Goal: Obtain resource: Download file/media

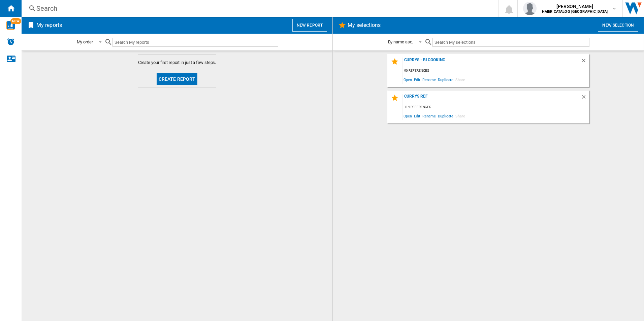
click at [415, 97] on div "Currys Ref" at bounding box center [492, 98] width 178 height 9
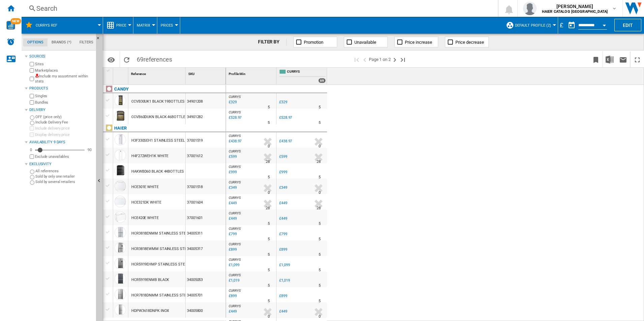
click at [605, 26] on div "Open calendar" at bounding box center [604, 26] width 3 height 2
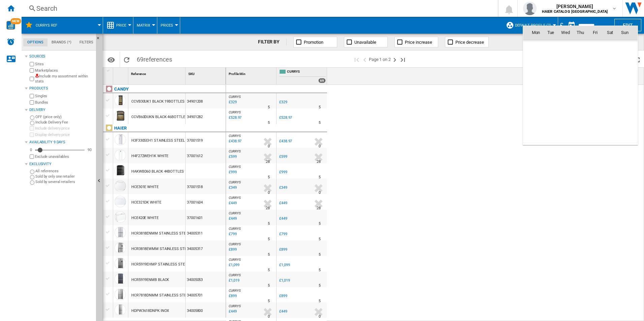
scroll to position [3214, 0]
click at [610, 62] on span "6" at bounding box center [609, 61] width 13 height 13
type input "**********"
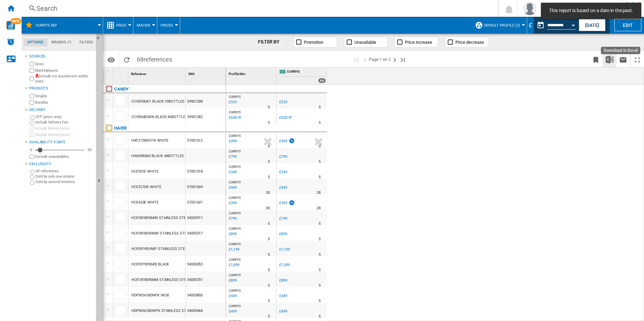
click at [610, 61] on img "Download in Excel" at bounding box center [610, 60] width 8 height 8
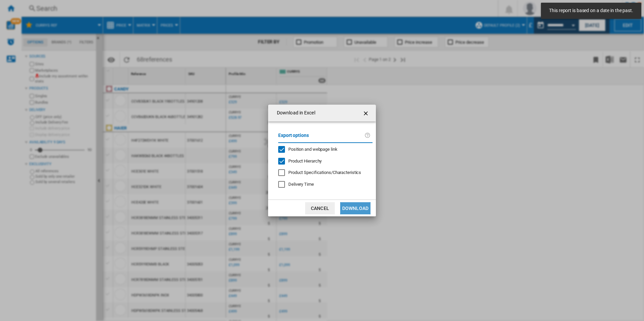
click at [357, 209] on button "Download" at bounding box center [355, 208] width 30 height 12
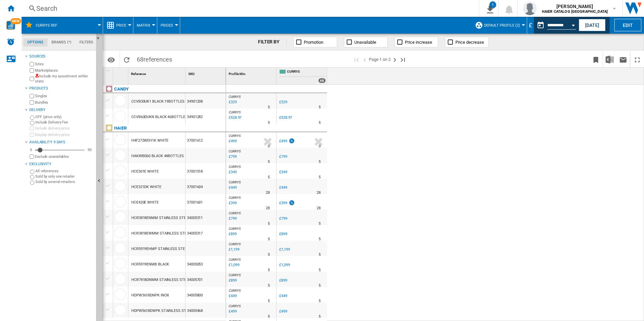
click at [546, 108] on div "CURRYS : -1.0 % £329 % N/A 5 CURRYS : -1.0 % £329 % N/A 5" at bounding box center [435, 203] width 418 height 237
click at [574, 23] on button "Open calendar" at bounding box center [573, 24] width 12 height 12
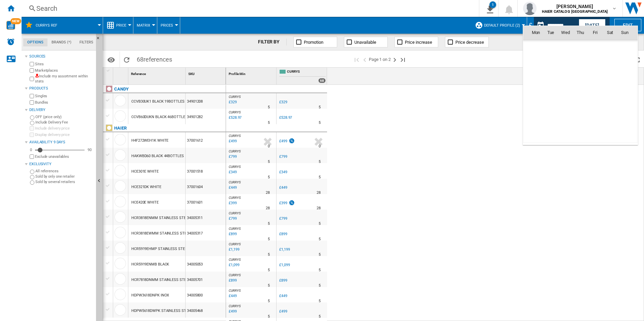
scroll to position [3214, 0]
click at [610, 74] on span "13" at bounding box center [609, 76] width 13 height 13
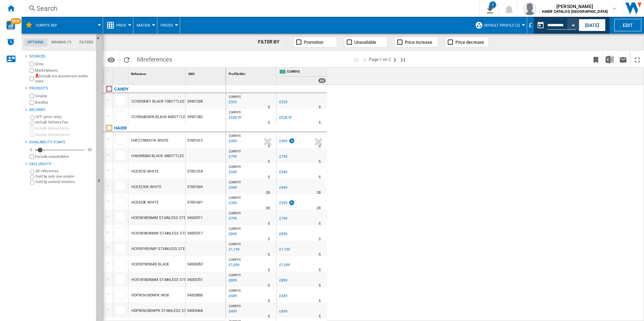
type input "**********"
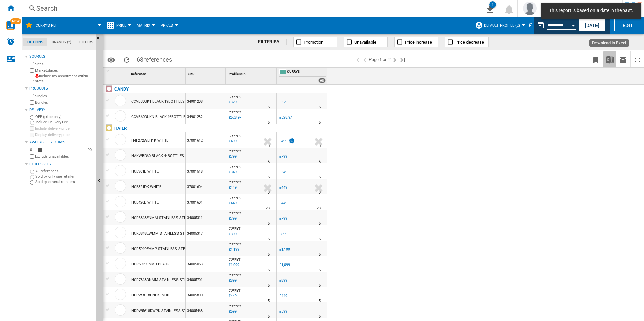
click at [609, 61] on img "Download in Excel" at bounding box center [610, 60] width 8 height 8
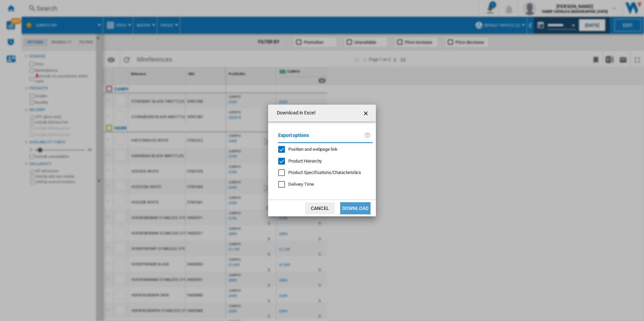
click at [359, 209] on button "Download" at bounding box center [355, 208] width 30 height 12
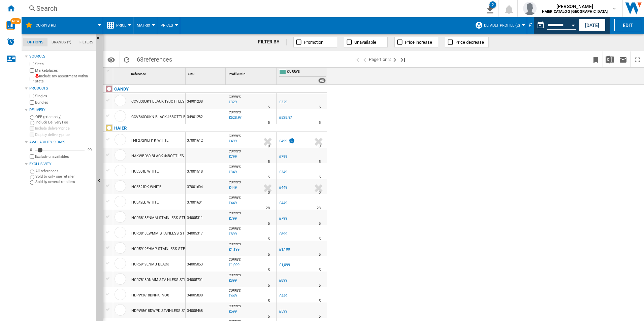
click at [522, 183] on div "CURRYS : -1.0 % £329 % N/A 5 CURRYS : -1.0 % £329 % N/A 5" at bounding box center [435, 203] width 418 height 237
click at [572, 26] on div "Open calendar" at bounding box center [573, 26] width 3 height 2
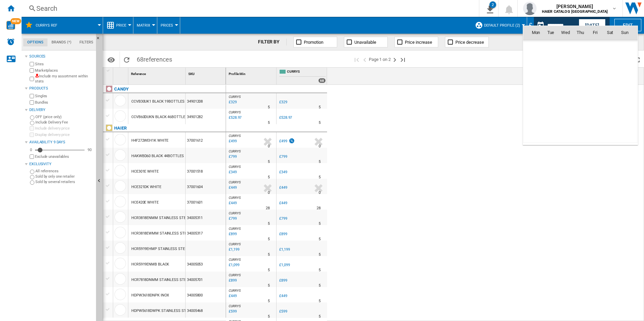
scroll to position [3214, 0]
click at [610, 92] on span "20" at bounding box center [609, 91] width 13 height 13
type input "**********"
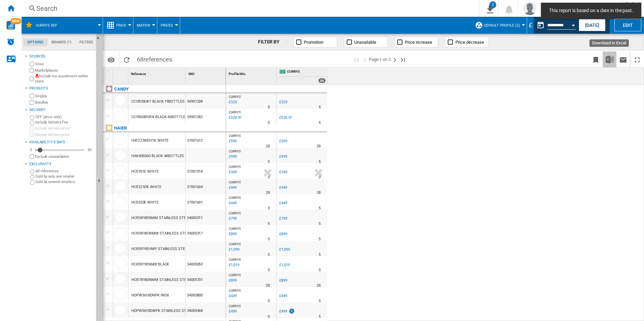
click at [609, 60] on img "Download in Excel" at bounding box center [610, 60] width 8 height 8
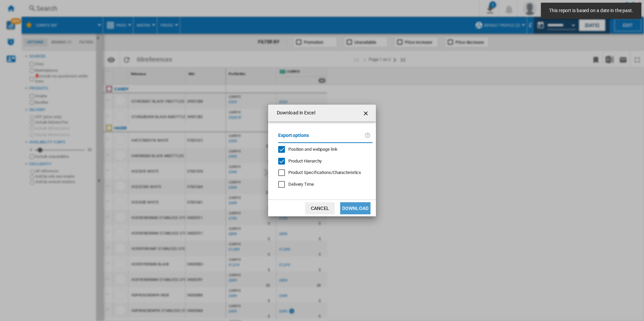
click at [355, 211] on button "Download" at bounding box center [355, 208] width 30 height 12
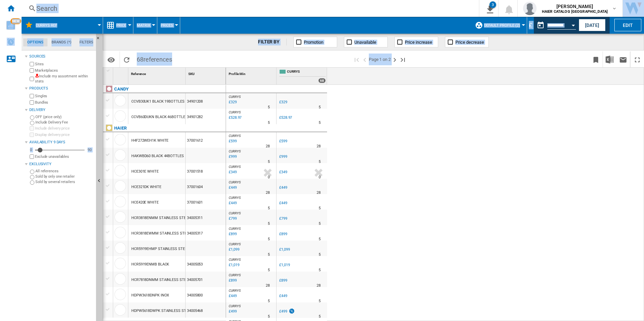
click at [457, 321] on html "In order to access Insight, please log out and log in again OK NEW Search Searc…" at bounding box center [322, 160] width 644 height 321
